Goal: Find specific page/section: Locate item on page

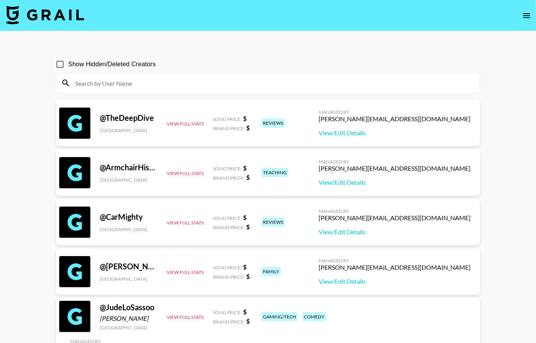
click at [190, 80] on input at bounding box center [272, 83] width 404 height 12
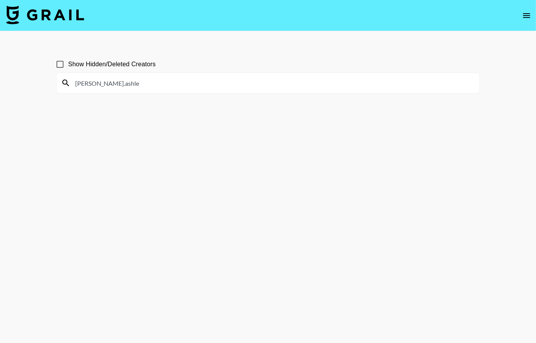
type input "[PERSON_NAME].[PERSON_NAME]"
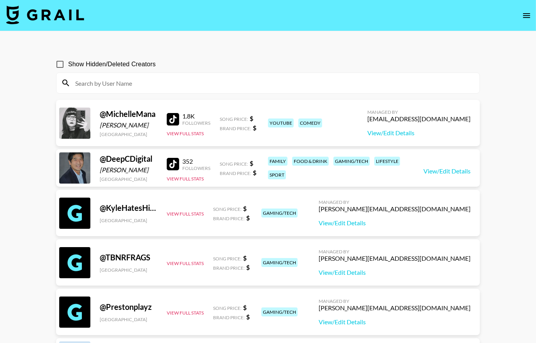
paste input "annamaegroves"
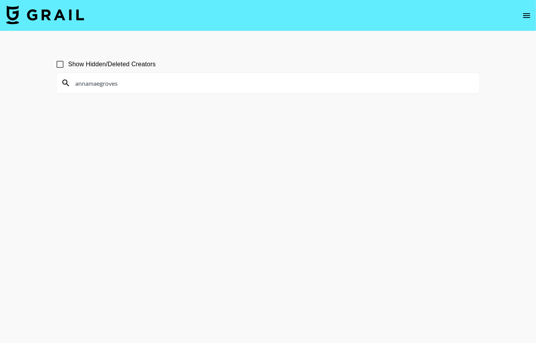
type input "annamaegroves"
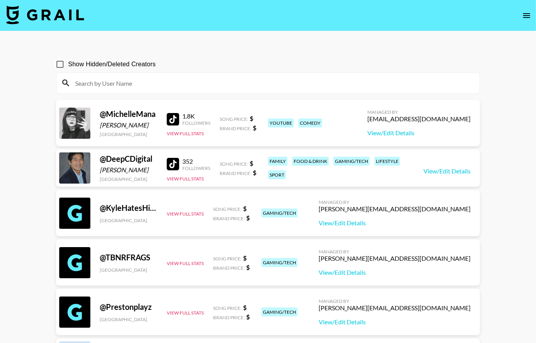
paste input "whisperofyum"
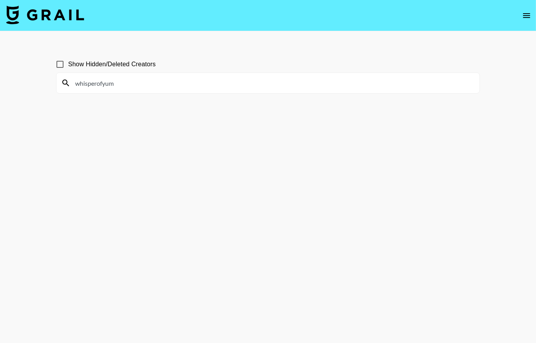
type input "whisperofyum"
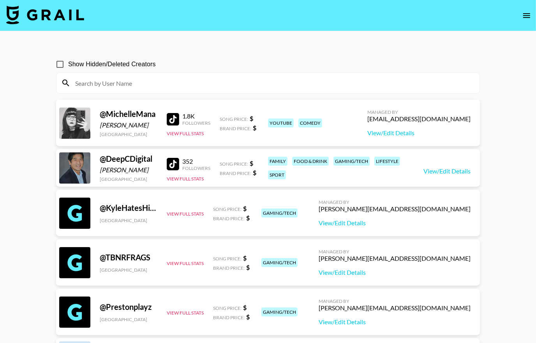
paste input "thedariuscovington"
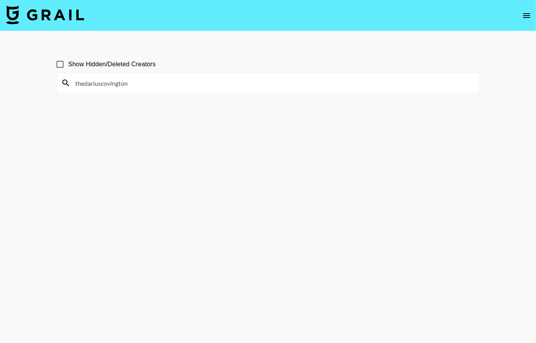
type input "thedariuscovington"
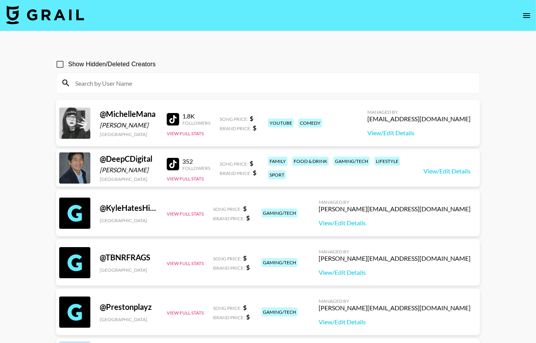
paste input "ejlifestyl"
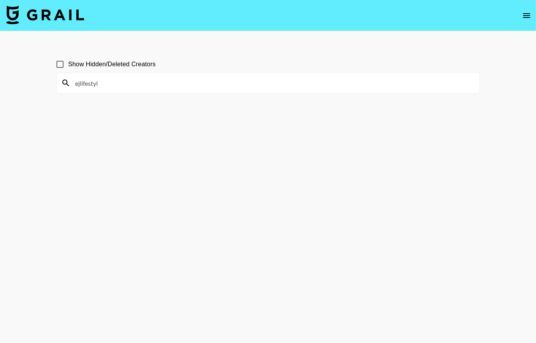
type input "ejlifestyl"
